Goal: Task Accomplishment & Management: Use online tool/utility

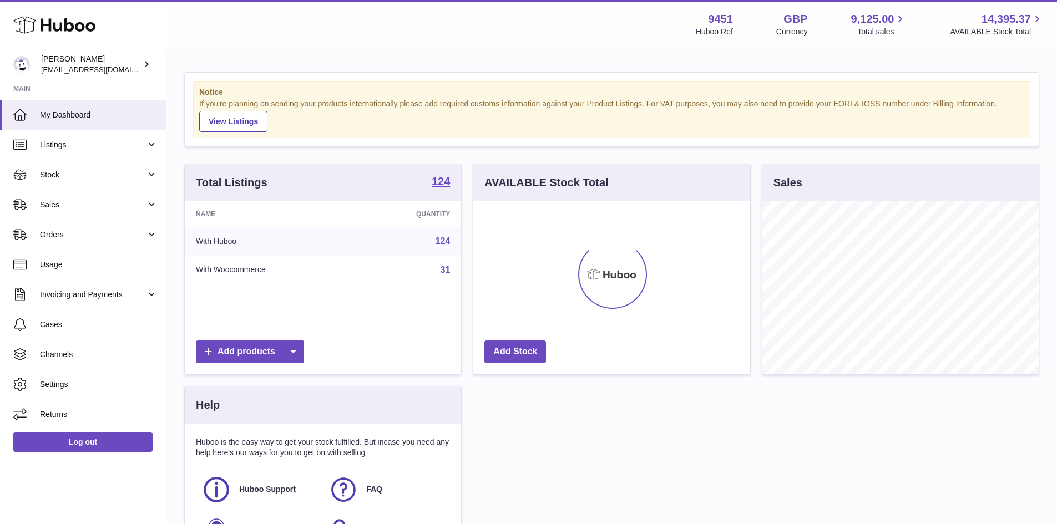
scroll to position [173, 277]
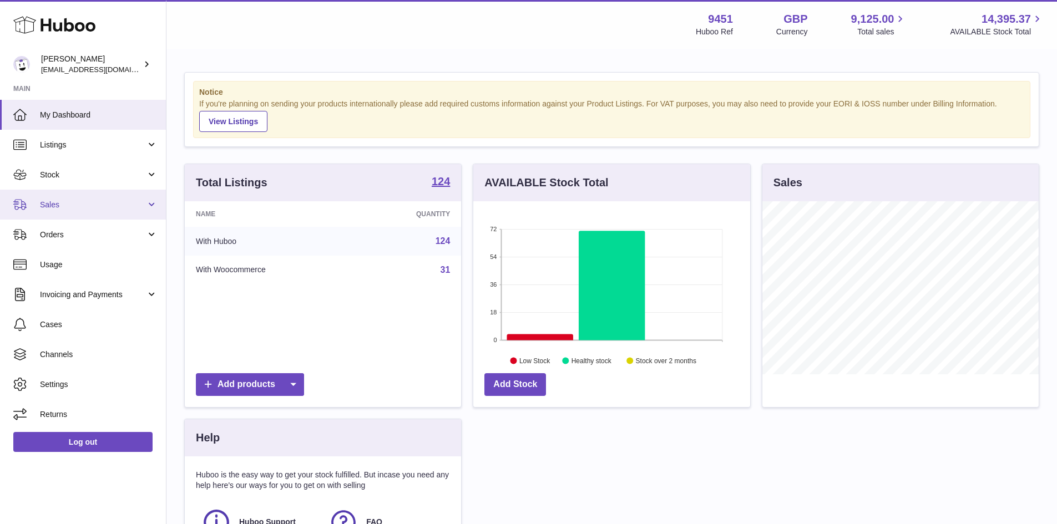
click at [71, 208] on span "Sales" at bounding box center [93, 205] width 106 height 11
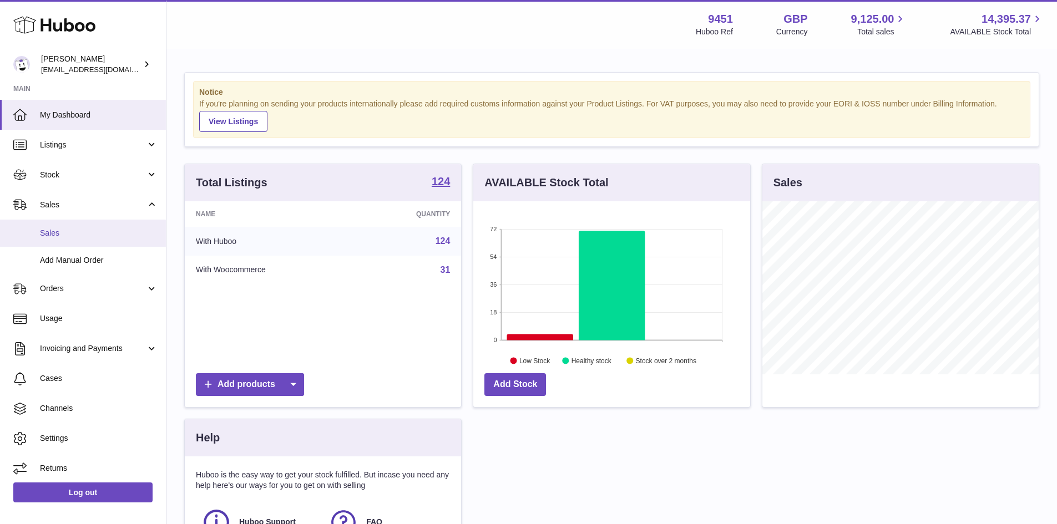
click at [65, 240] on link "Sales" at bounding box center [83, 233] width 166 height 27
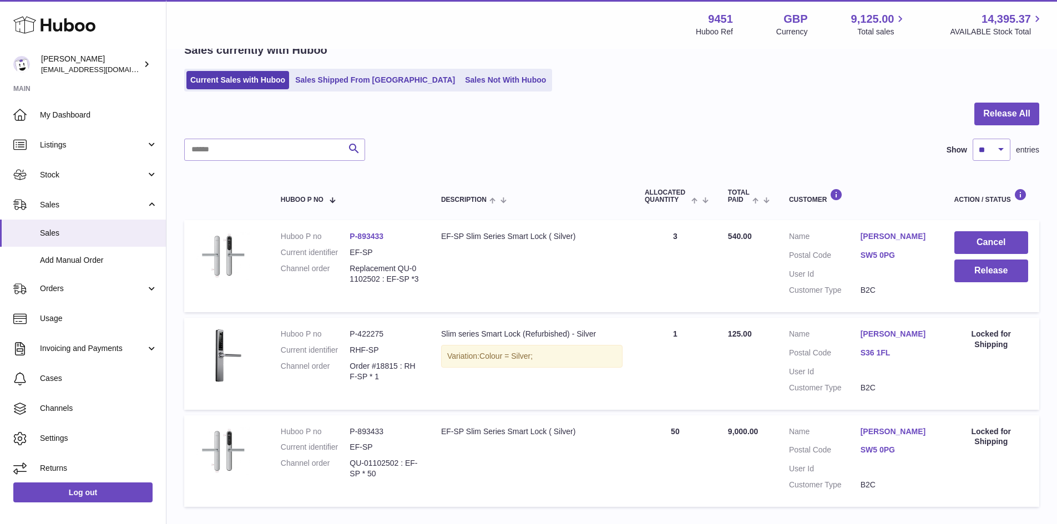
scroll to position [55, 0]
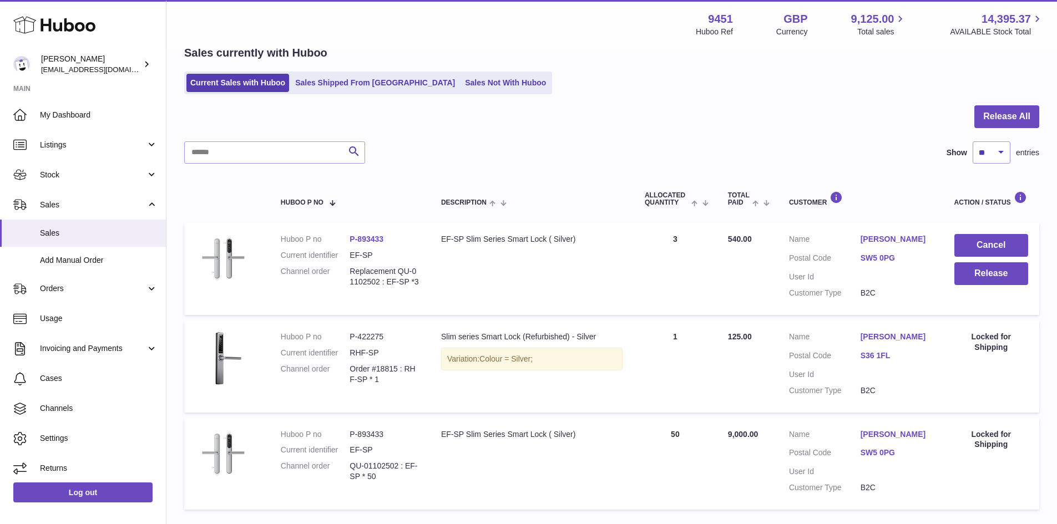
click at [346, 238] on dt "Huboo P no" at bounding box center [315, 239] width 69 height 11
drag, startPoint x: 393, startPoint y: 239, endPoint x: 360, endPoint y: 246, distance: 33.5
click at [360, 246] on dl "Huboo P no P-893433 Current identifier EF-SP Channel order Replacement QU-01102…" at bounding box center [350, 263] width 138 height 59
copy link "893433"
click at [53, 145] on span "Listings" at bounding box center [93, 145] width 106 height 11
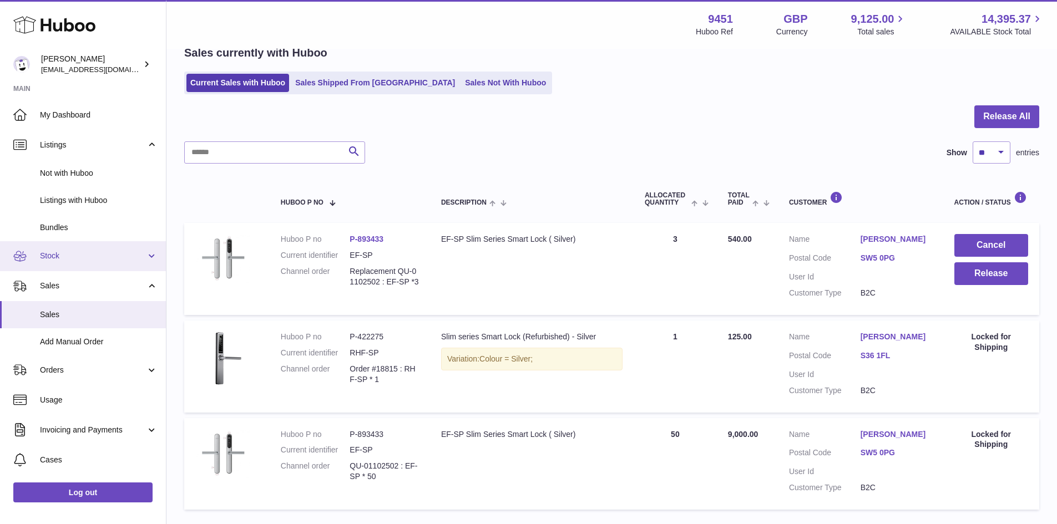
click at [55, 258] on span "Stock" at bounding box center [93, 256] width 106 height 11
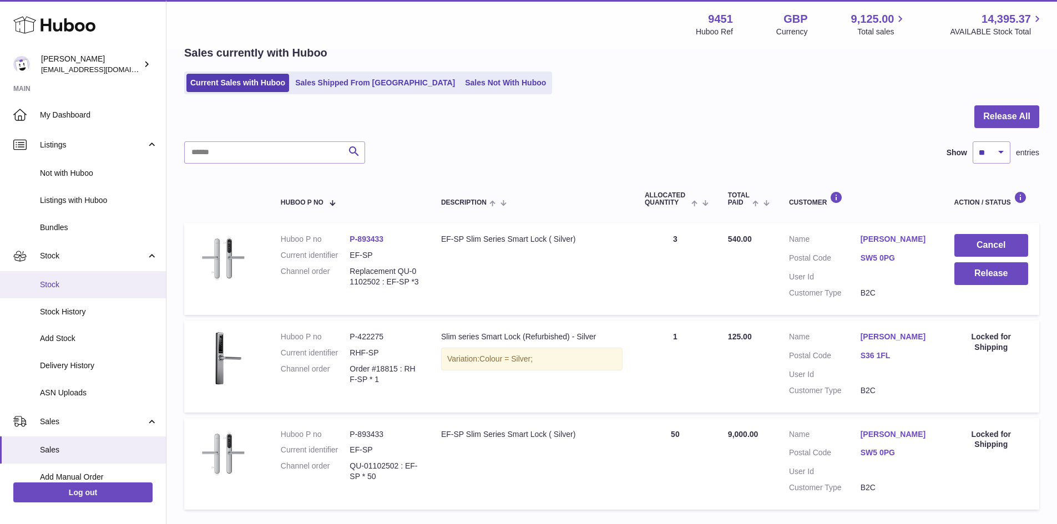
click at [63, 282] on span "Stock" at bounding box center [99, 285] width 118 height 11
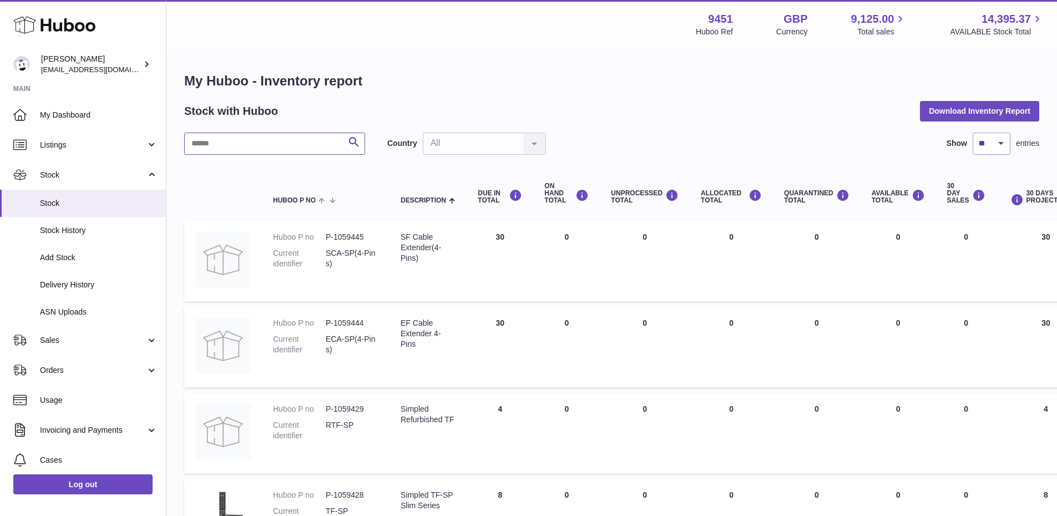
click at [220, 138] on input "text" at bounding box center [274, 144] width 181 height 22
paste input "******"
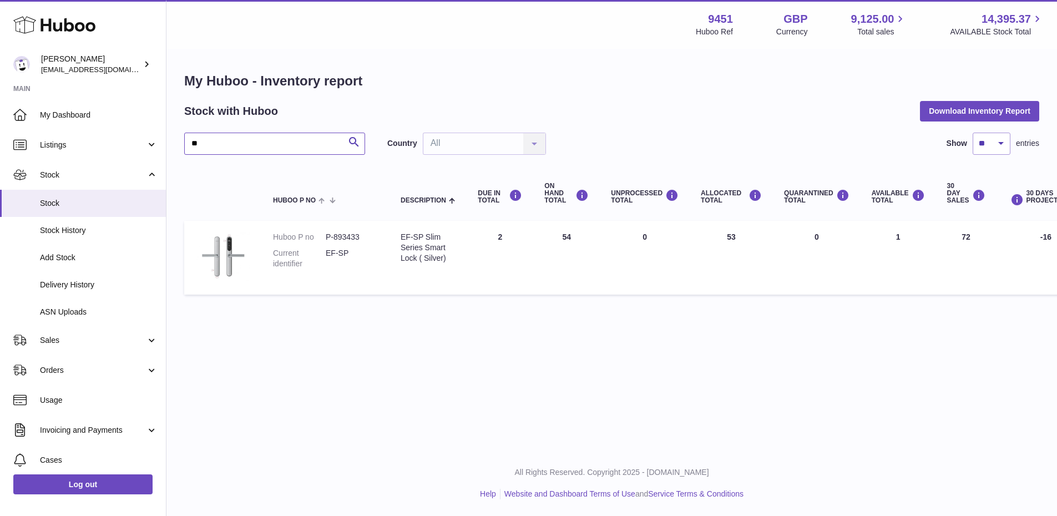
type input "*"
